Goal: Transaction & Acquisition: Purchase product/service

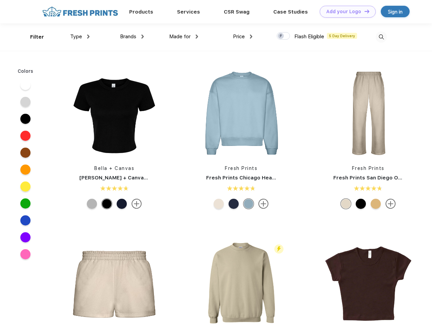
scroll to position [0, 0]
click at [345, 12] on link "Add your Logo Design Tool" at bounding box center [347, 12] width 56 height 12
click at [0, 0] on div "Design Tool" at bounding box center [0, 0] width 0 height 0
click at [364, 11] on link "Add your Logo Design Tool" at bounding box center [347, 12] width 56 height 12
click at [33, 37] on div "Filter" at bounding box center [37, 37] width 14 height 8
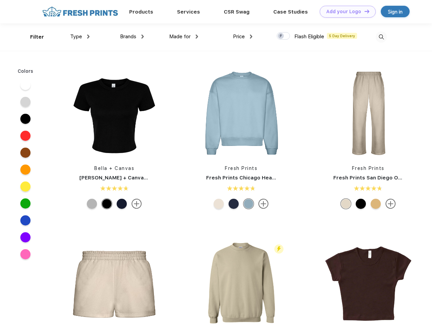
click at [80, 37] on span "Type" at bounding box center [76, 37] width 12 height 6
click at [132, 37] on span "Brands" at bounding box center [128, 37] width 16 height 6
click at [184, 37] on span "Made for" at bounding box center [179, 37] width 21 height 6
click at [243, 37] on span "Price" at bounding box center [239, 37] width 12 height 6
click at [283, 36] on div at bounding box center [282, 35] width 13 height 7
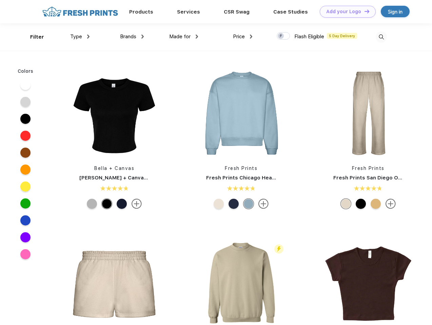
click at [281, 36] on input "checkbox" at bounding box center [278, 34] width 4 height 4
click at [381, 37] on img at bounding box center [380, 37] width 11 height 11
